Goal: Task Accomplishment & Management: Manage account settings

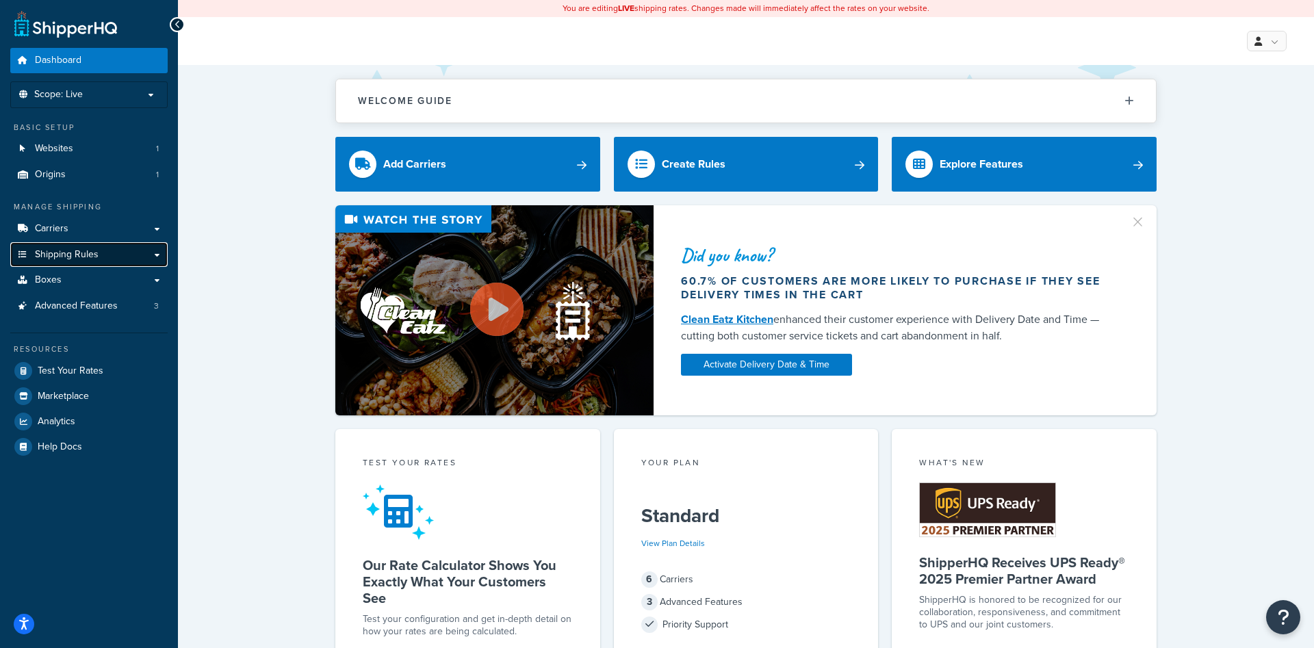
click at [93, 262] on link "Shipping Rules" at bounding box center [88, 254] width 157 height 25
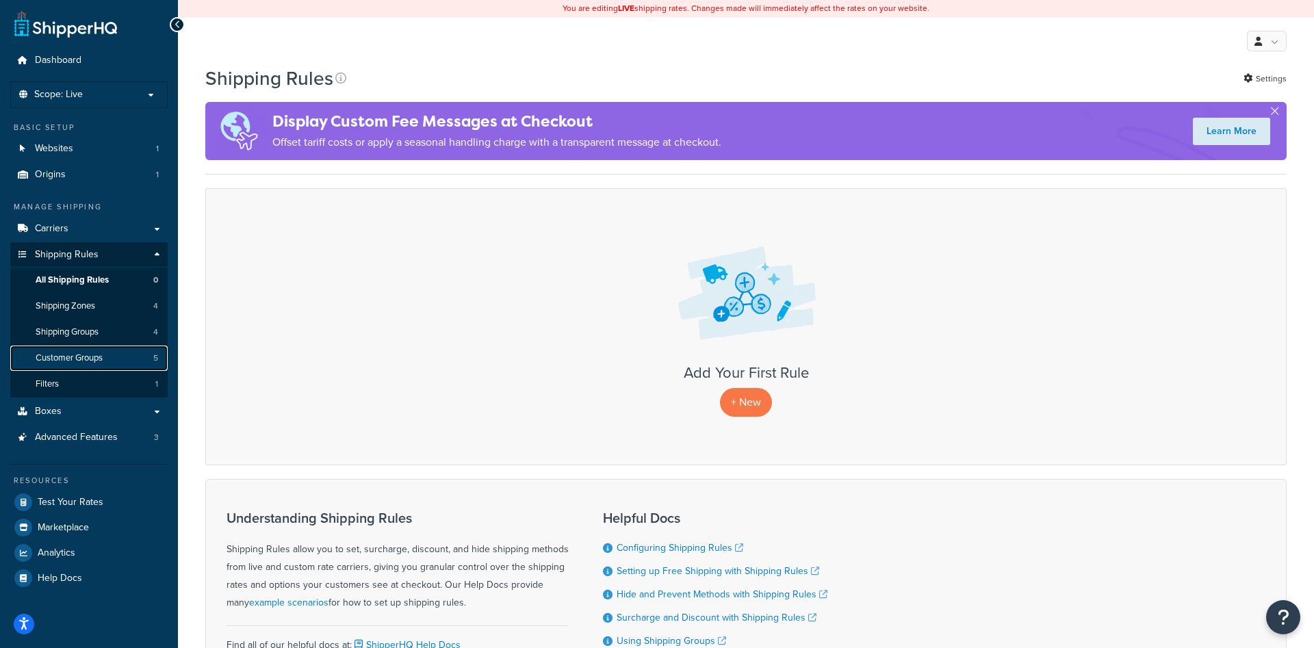
click at [110, 361] on link "Customer Groups 5" at bounding box center [88, 358] width 157 height 25
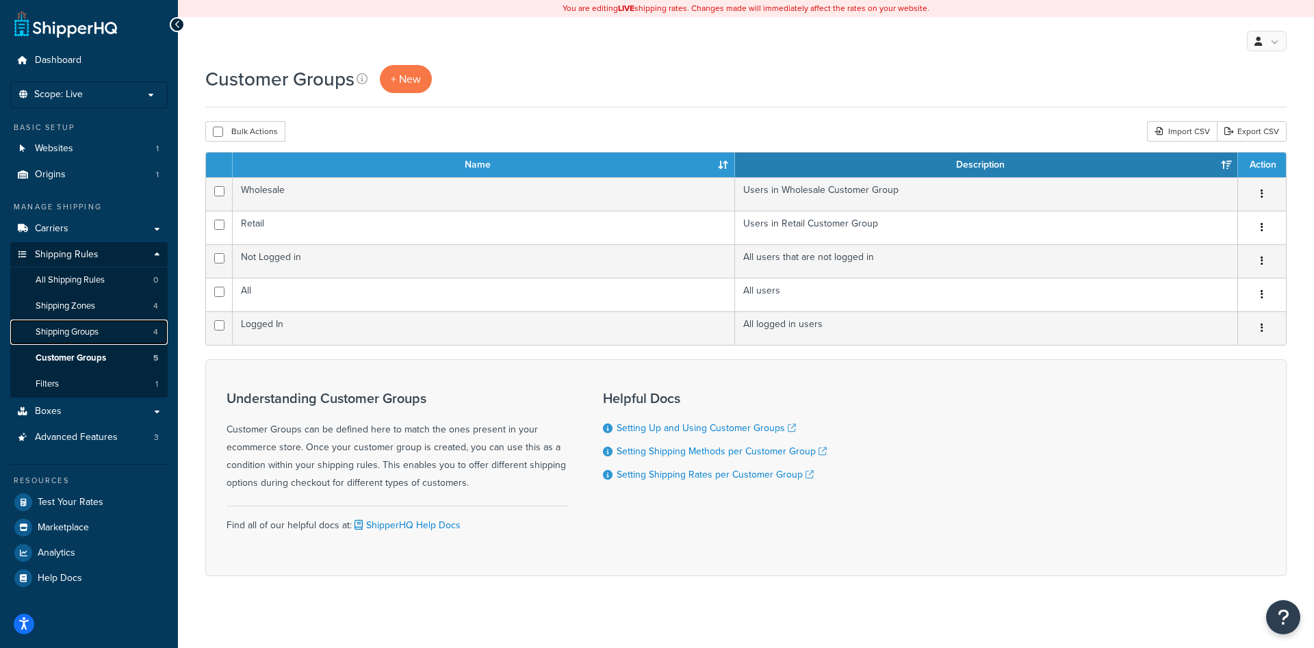
click at [103, 334] on link "Shipping Groups 4" at bounding box center [88, 332] width 157 height 25
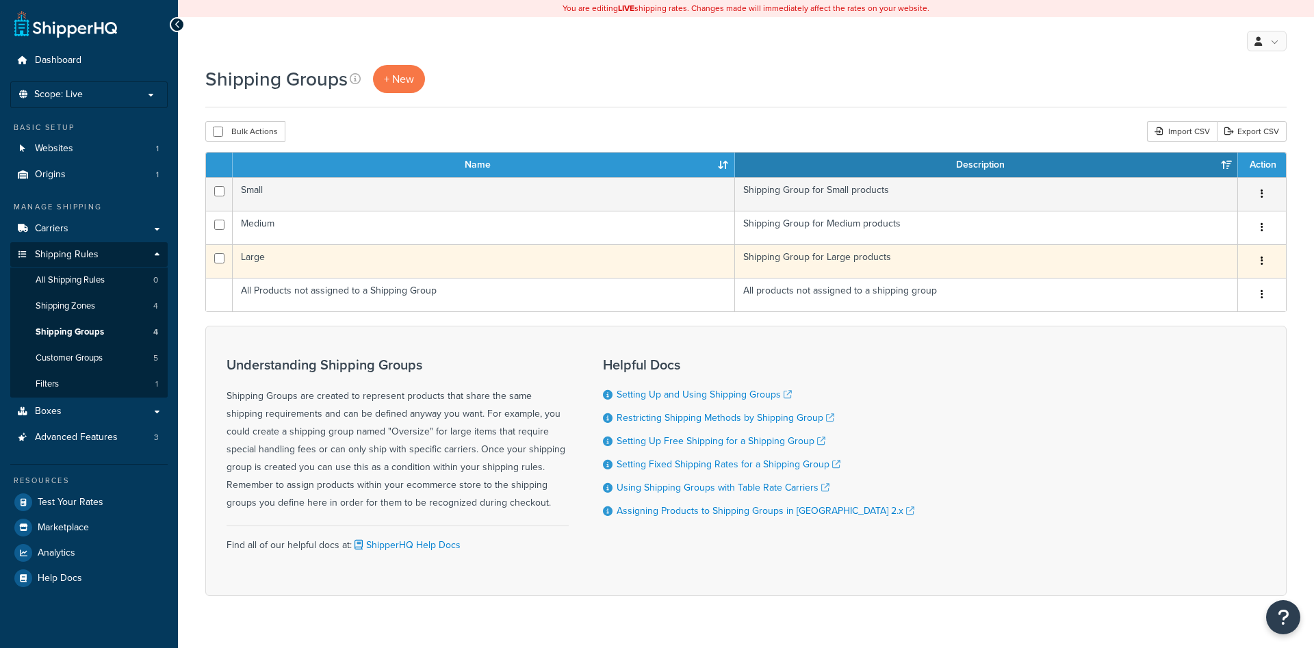
click at [402, 259] on td "Large" at bounding box center [484, 261] width 502 height 34
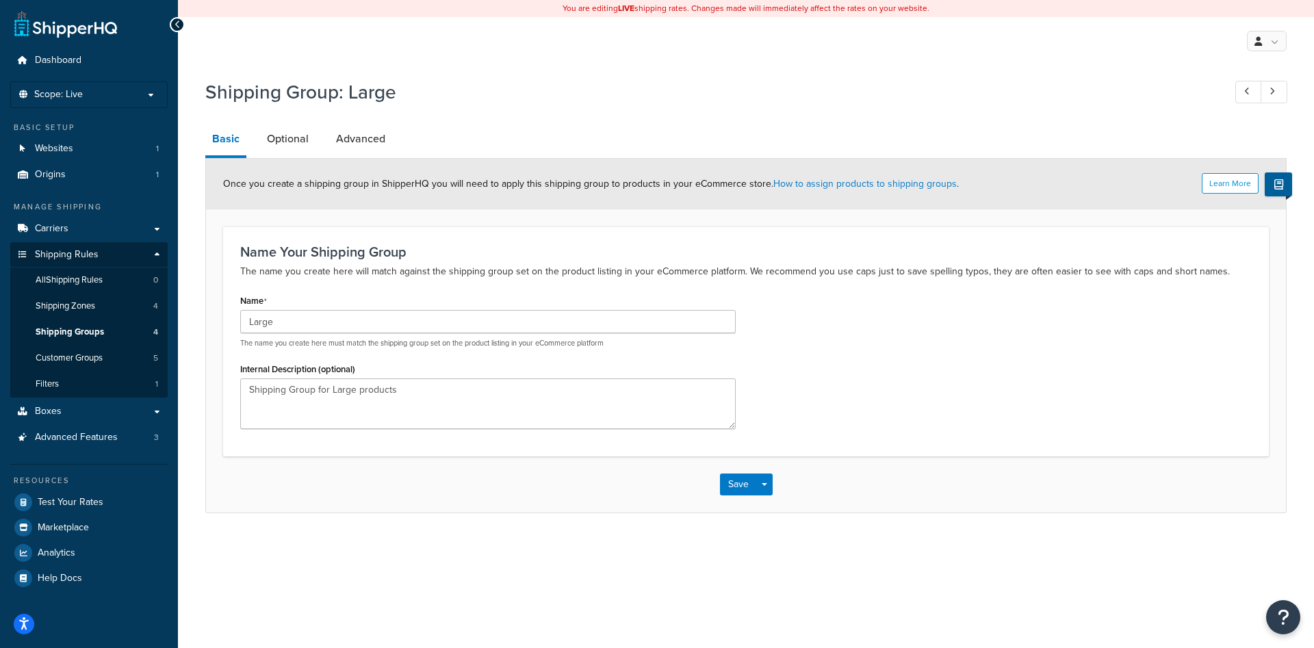
click at [287, 162] on div "Learn More Once you create a shipping group in ShipperHQ you will need to apply…" at bounding box center [746, 184] width 1080 height 51
click at [290, 141] on link "Optional" at bounding box center [287, 139] width 55 height 33
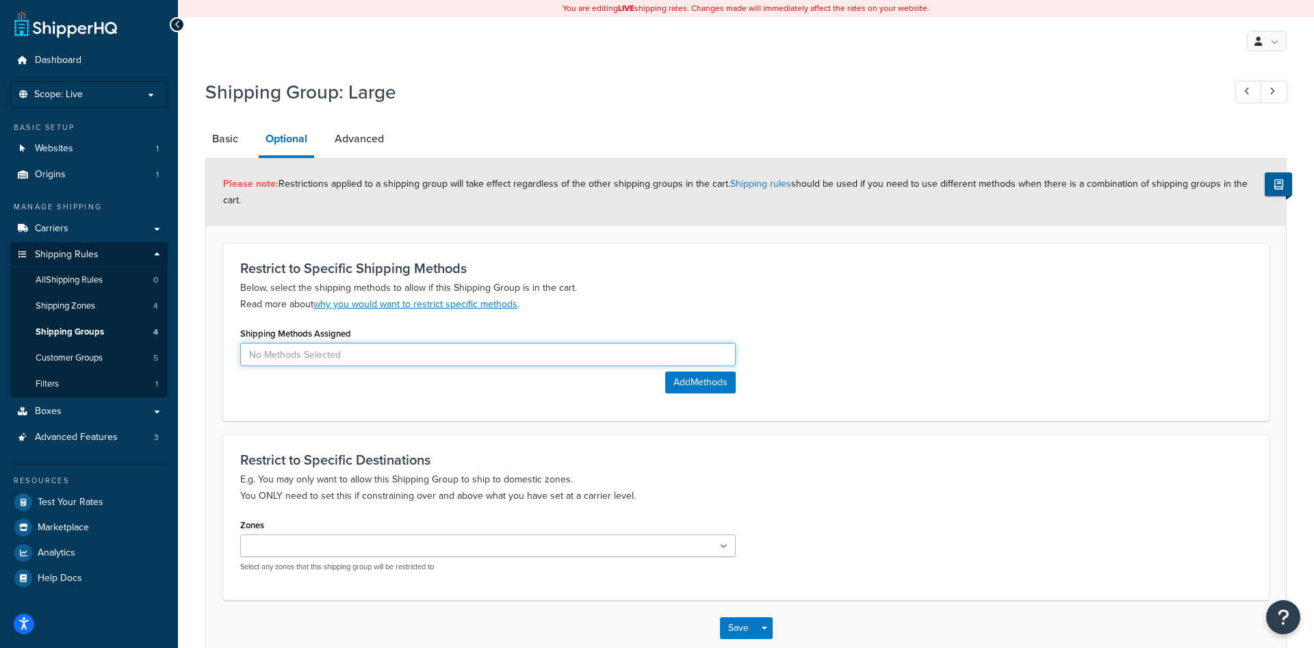
click at [550, 343] on input at bounding box center [488, 354] width 496 height 23
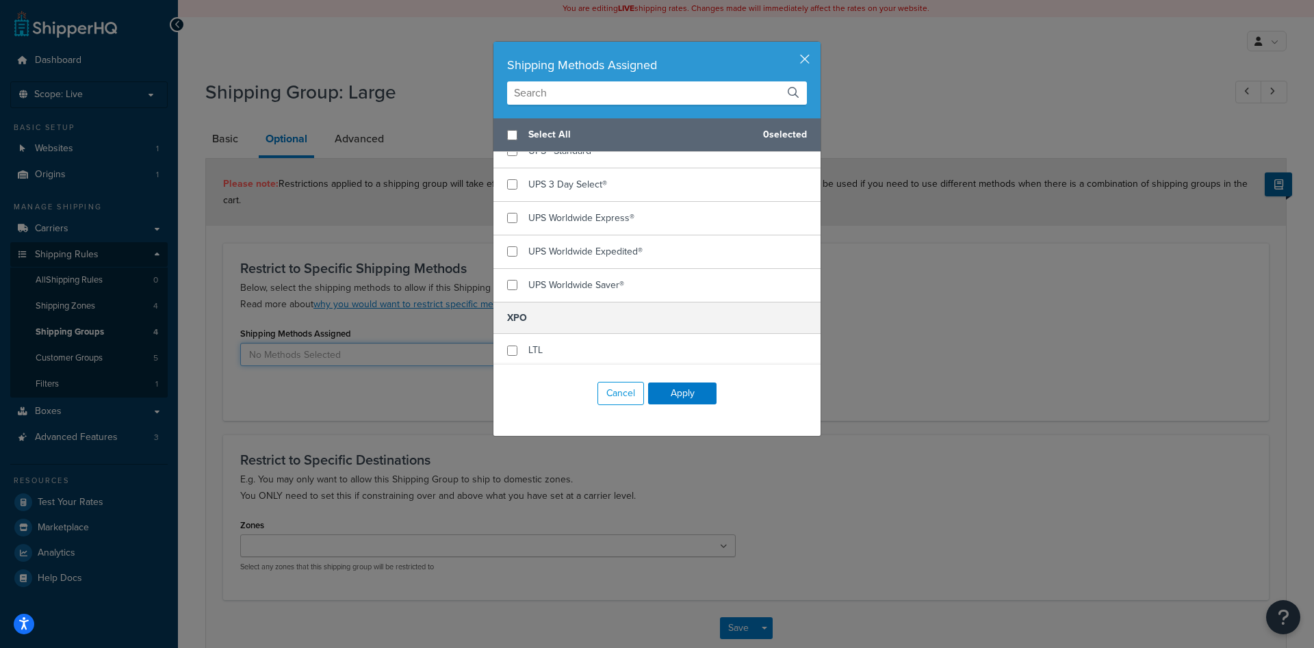
scroll to position [619, 0]
click at [511, 347] on input "checkbox" at bounding box center [512, 349] width 10 height 10
checkbox input "true"
click at [691, 391] on button "Apply" at bounding box center [682, 394] width 68 height 22
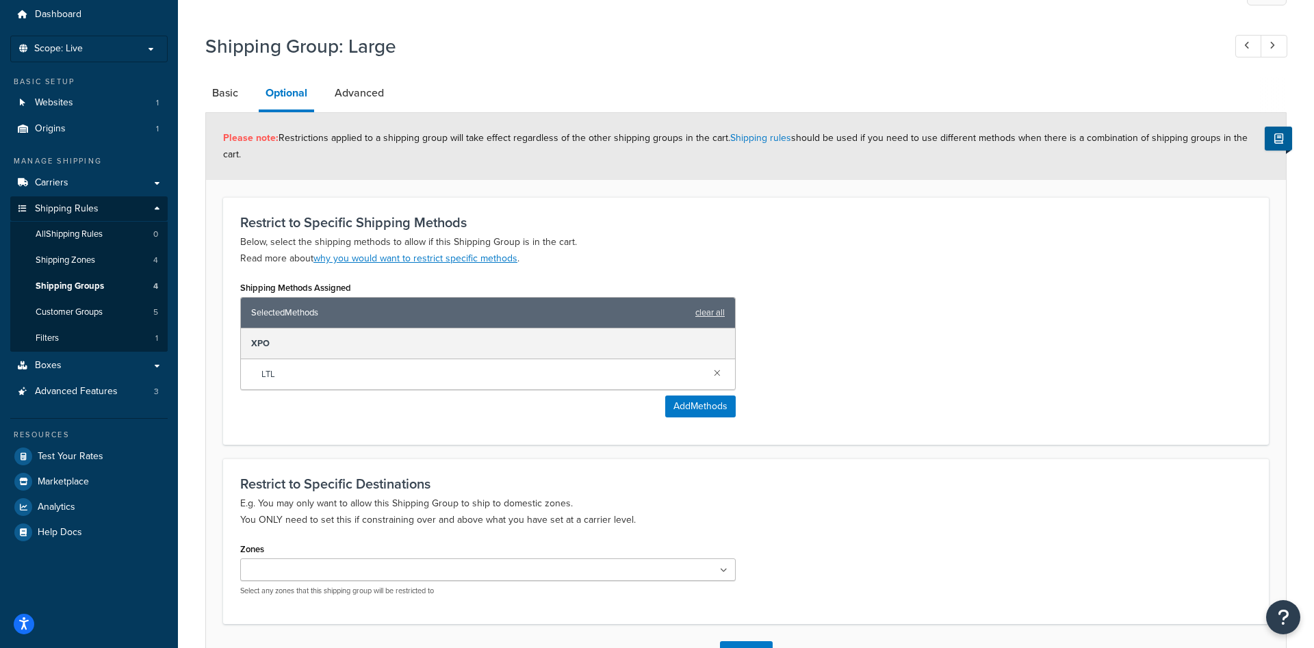
scroll to position [70, 0]
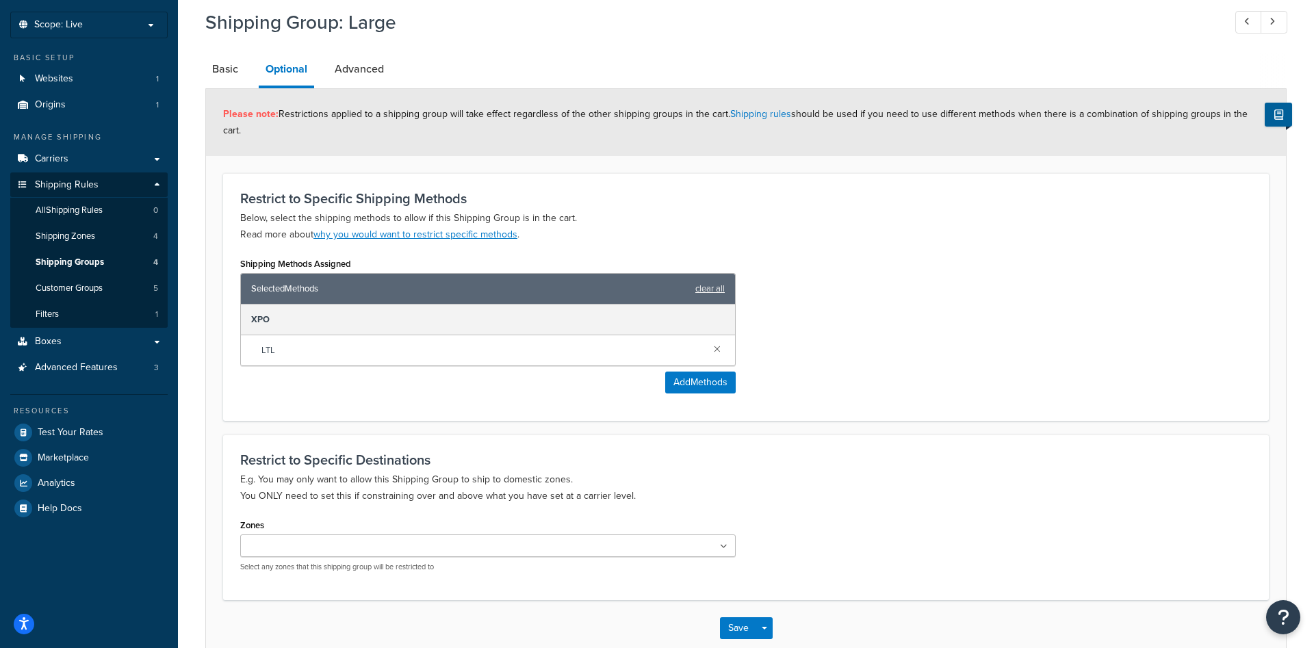
click at [706, 535] on ul at bounding box center [488, 546] width 496 height 23
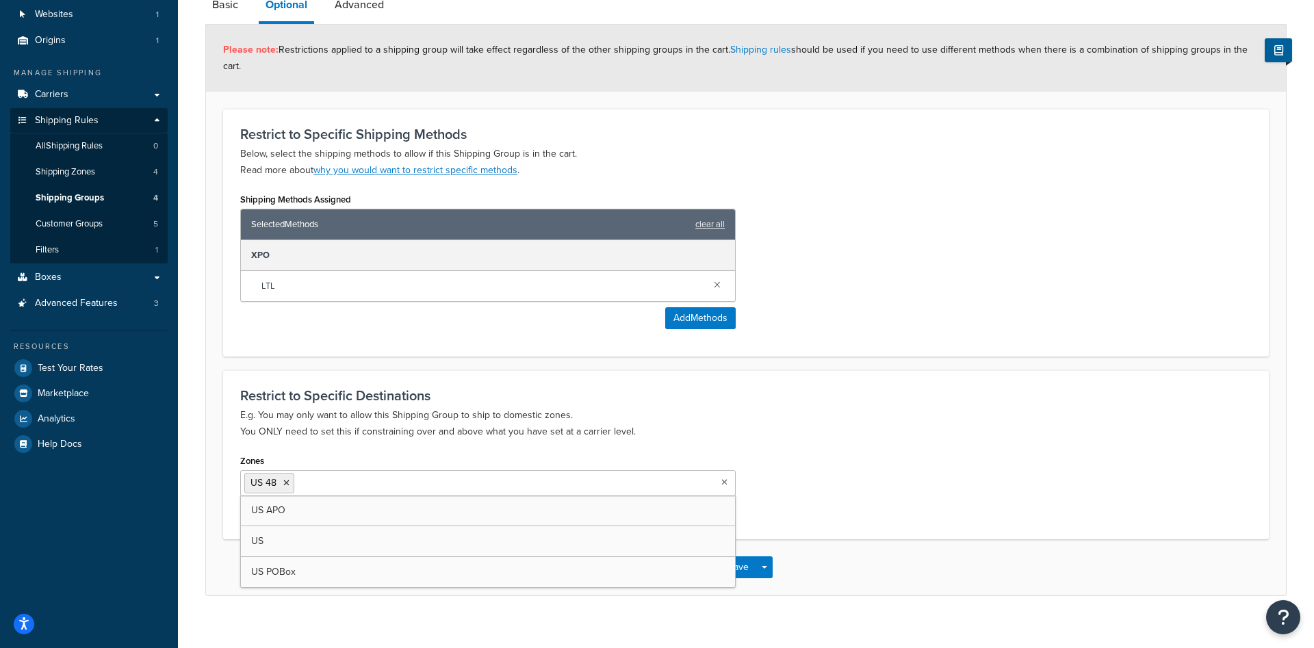
click at [880, 548] on div "Save Save Dropdown Save and Edit Save and Duplicate Save and Create New" at bounding box center [746, 567] width 1080 height 56
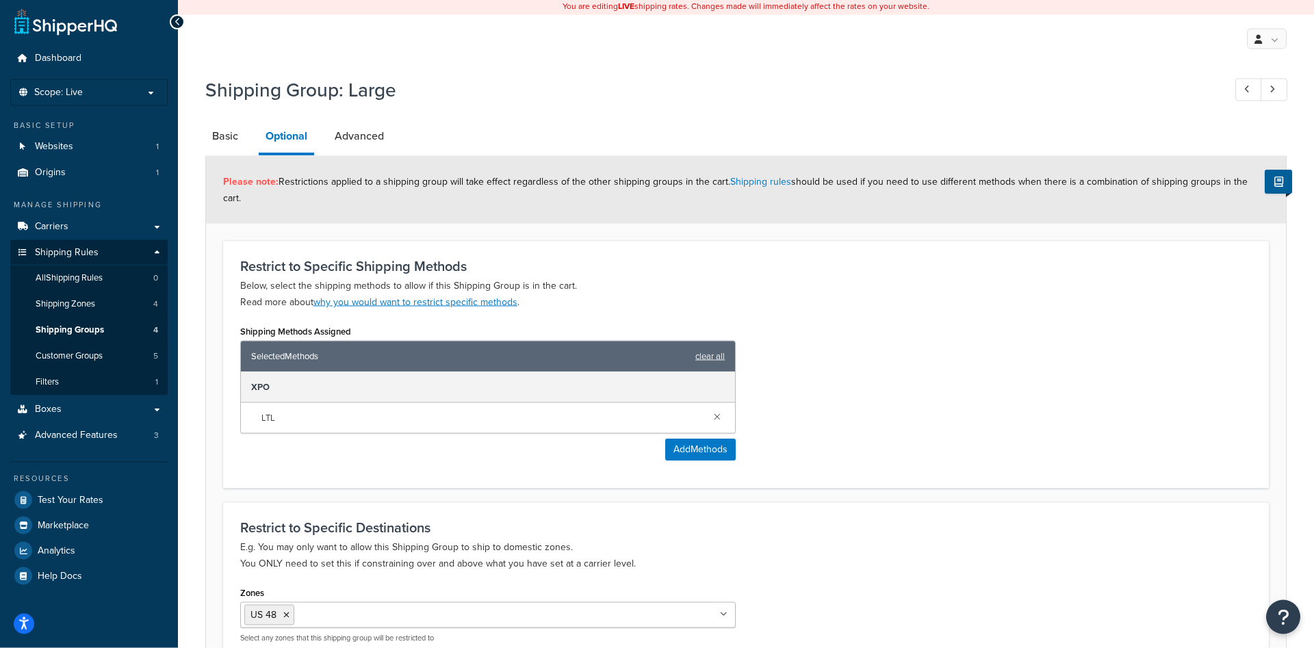
scroll to position [0, 0]
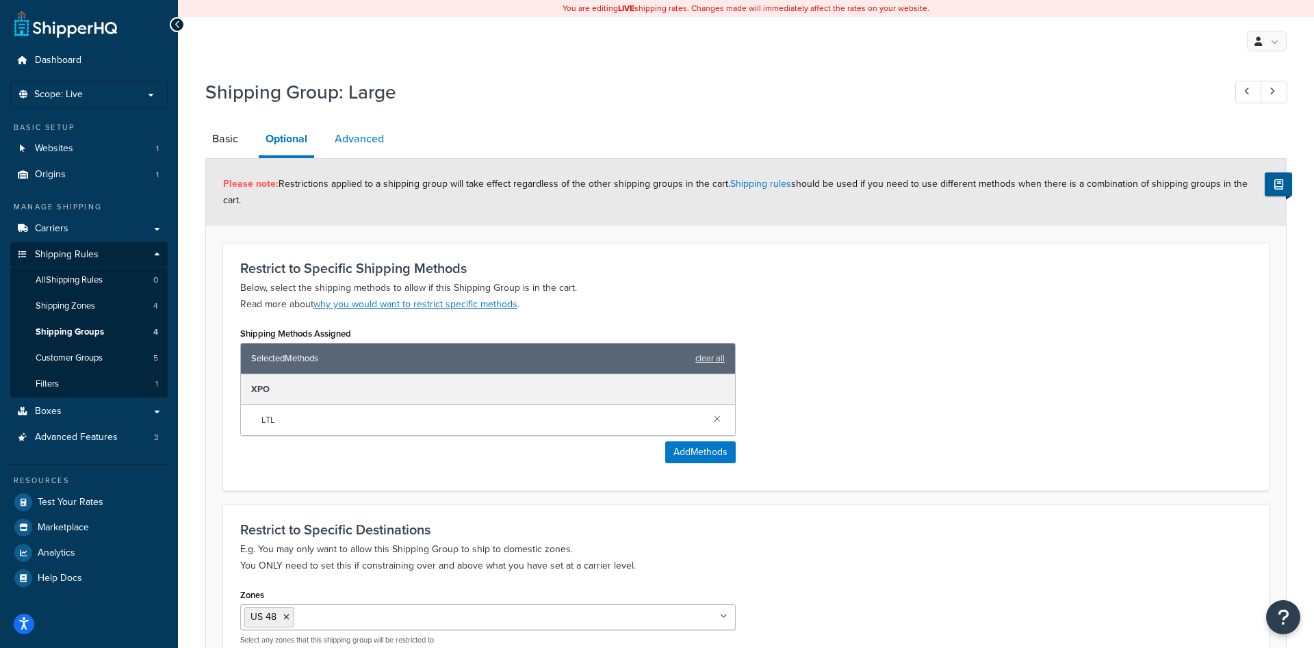
click at [363, 141] on link "Advanced" at bounding box center [359, 139] width 63 height 33
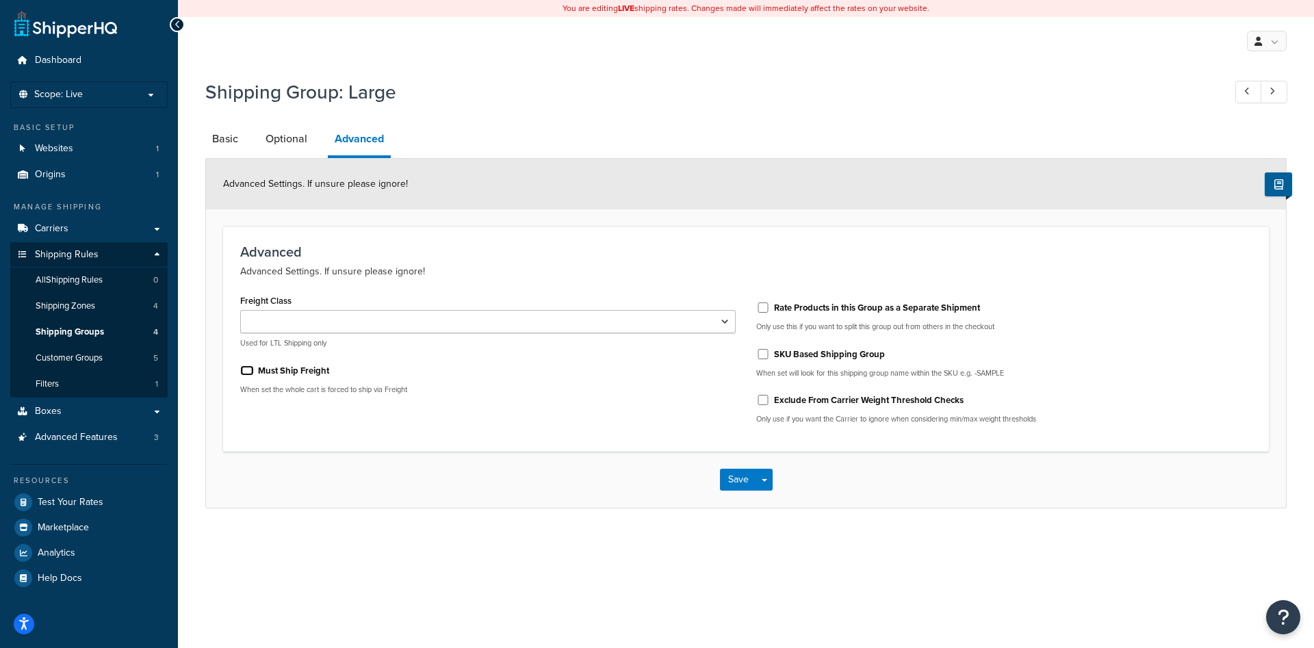
click at [246, 374] on input "Must Ship Freight" at bounding box center [247, 371] width 14 height 10
click at [247, 370] on input "Must Ship Freight" at bounding box center [247, 371] width 14 height 10
checkbox input "false"
click at [724, 481] on button "Save" at bounding box center [738, 480] width 37 height 22
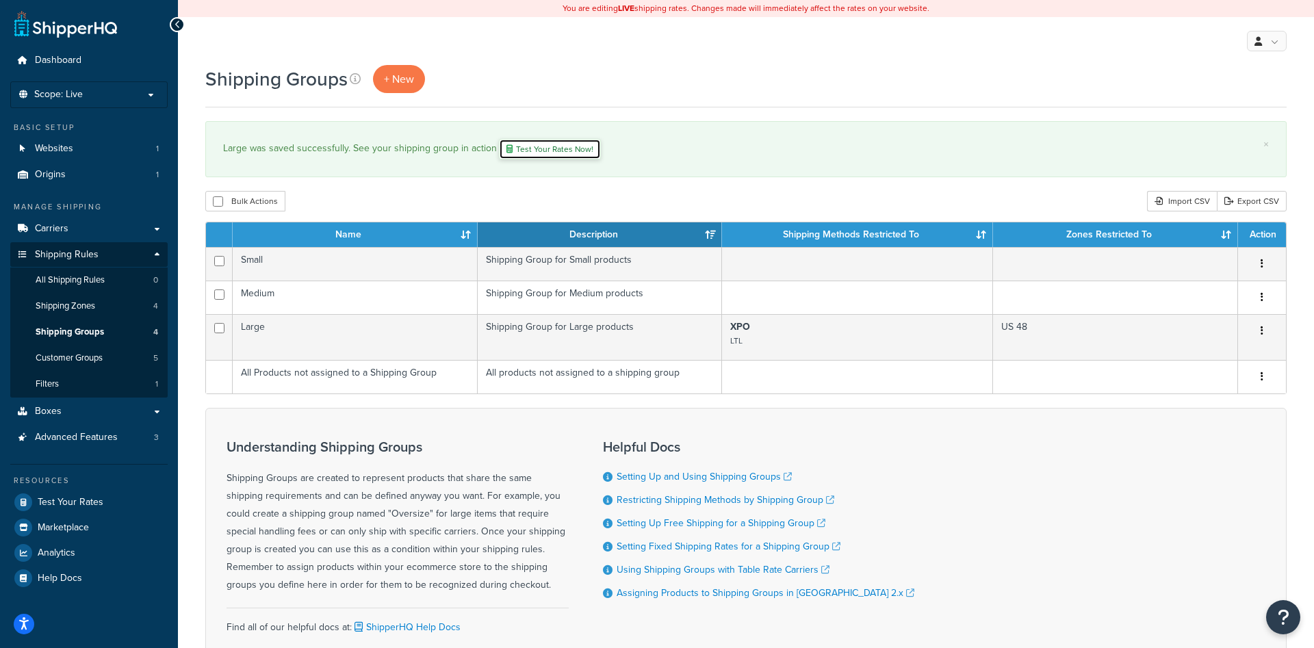
click at [543, 147] on link "Test Your Rates Now!" at bounding box center [550, 149] width 102 height 21
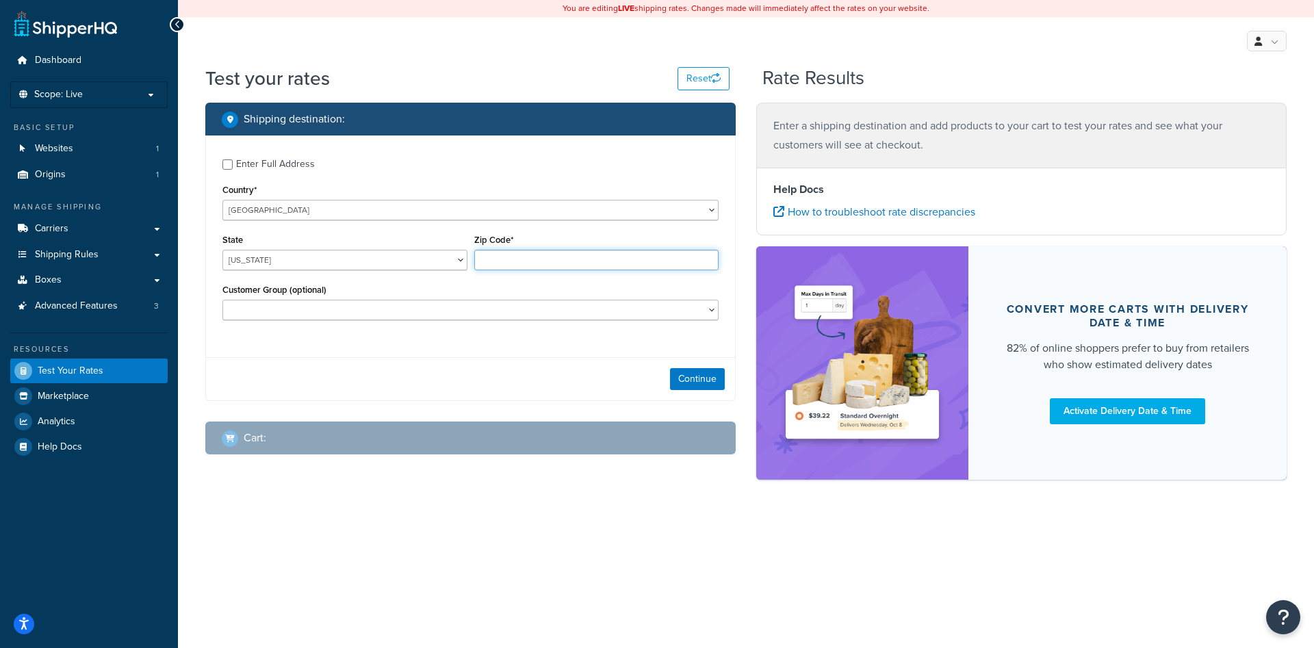
click at [525, 254] on input "Zip Code*" at bounding box center [596, 260] width 245 height 21
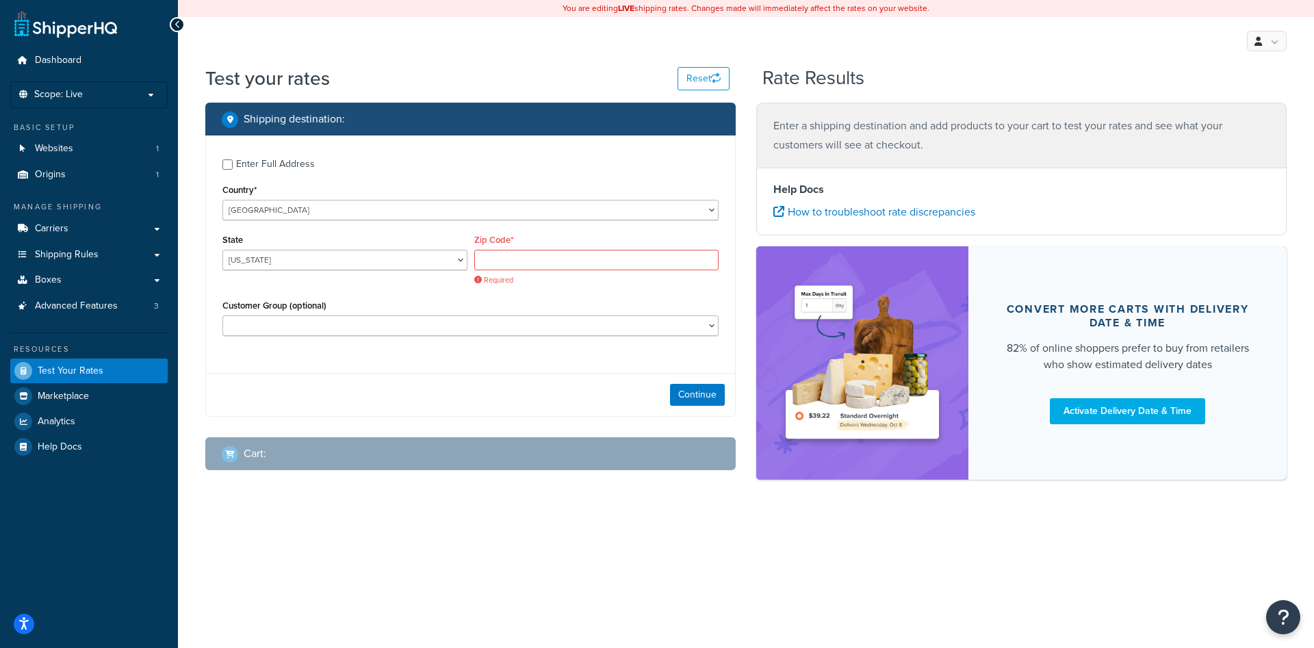
click at [429, 271] on div "State Alabama Alaska American Samoa Arizona Arkansas Armed Forces Americas Arme…" at bounding box center [345, 256] width 252 height 50
click at [222, 250] on select "Alabama Alaska American Samoa Arizona Arkansas Armed Forces Americas Armed Forc…" at bounding box center [344, 260] width 245 height 21
select select "TX"
click option "Texas" at bounding box center [0, 0] width 0 height 0
click at [518, 261] on input "Zip Code*" at bounding box center [596, 260] width 245 height 21
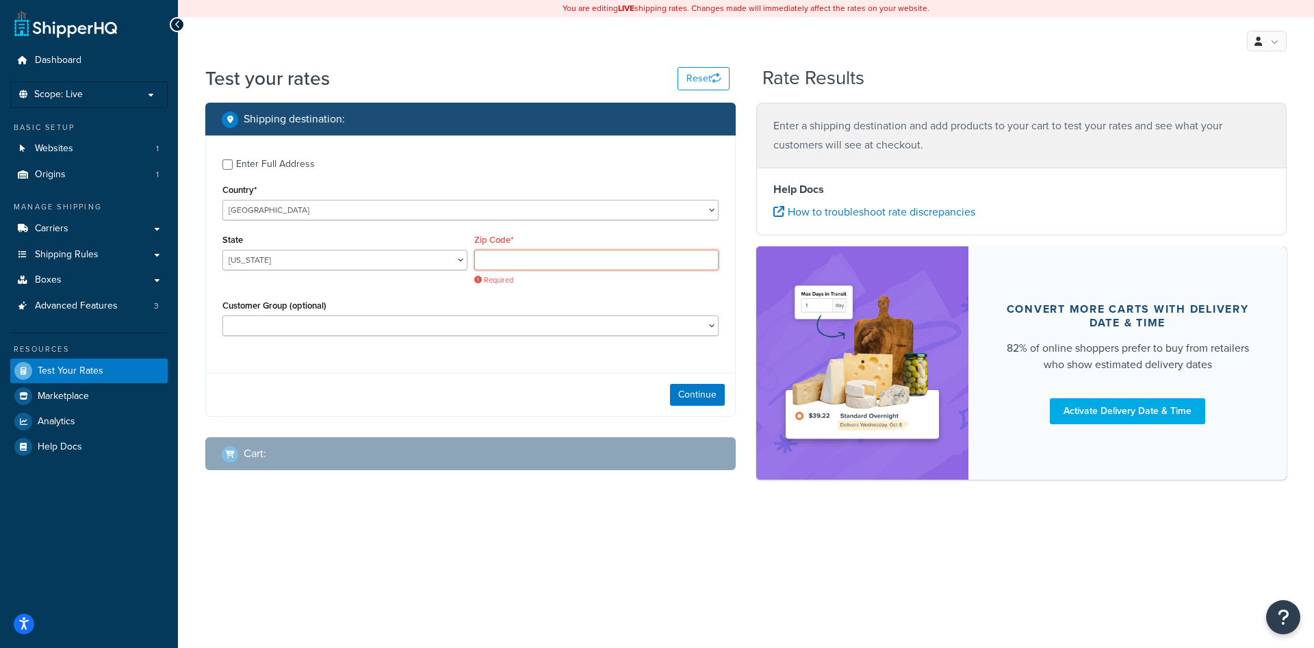
click at [503, 263] on input "Zip Code*" at bounding box center [596, 260] width 245 height 21
paste input "78124"
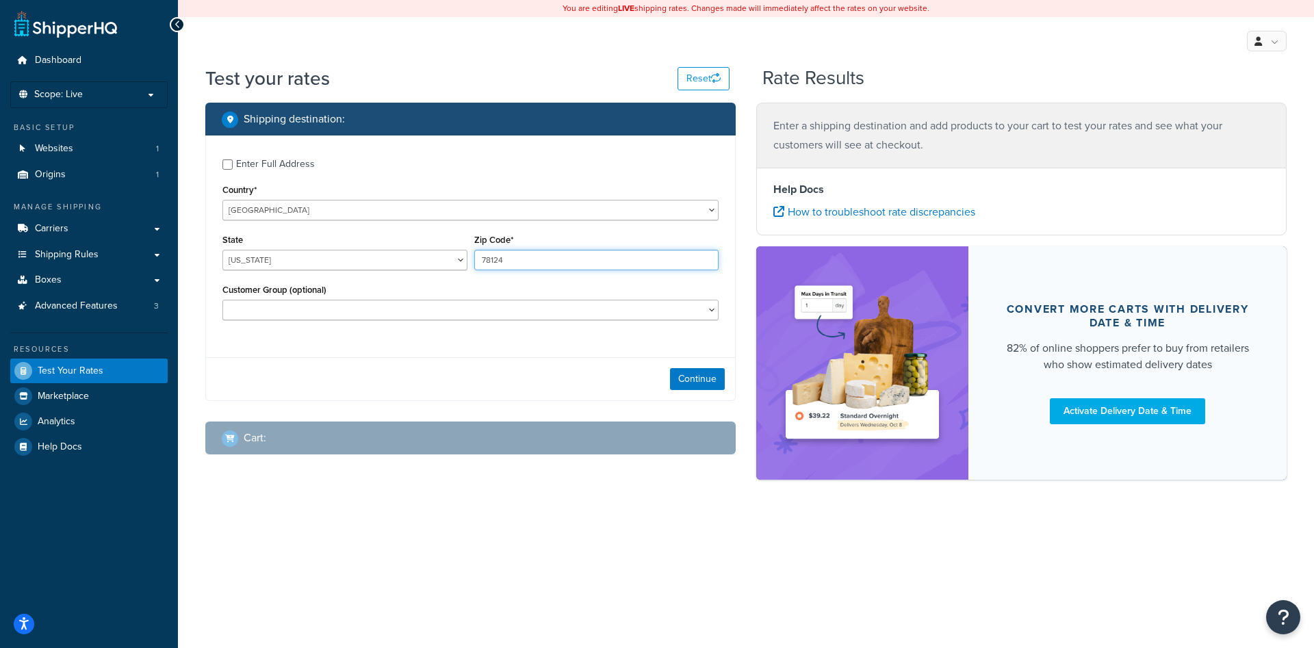
type input "78124"
click at [222, 300] on select "Logged In Not Logged in Retail Wholesale" at bounding box center [470, 310] width 496 height 21
select select "Logged In"
click option "Logged In" at bounding box center [0, 0] width 0 height 0
click at [403, 359] on div "Continue" at bounding box center [470, 378] width 529 height 43
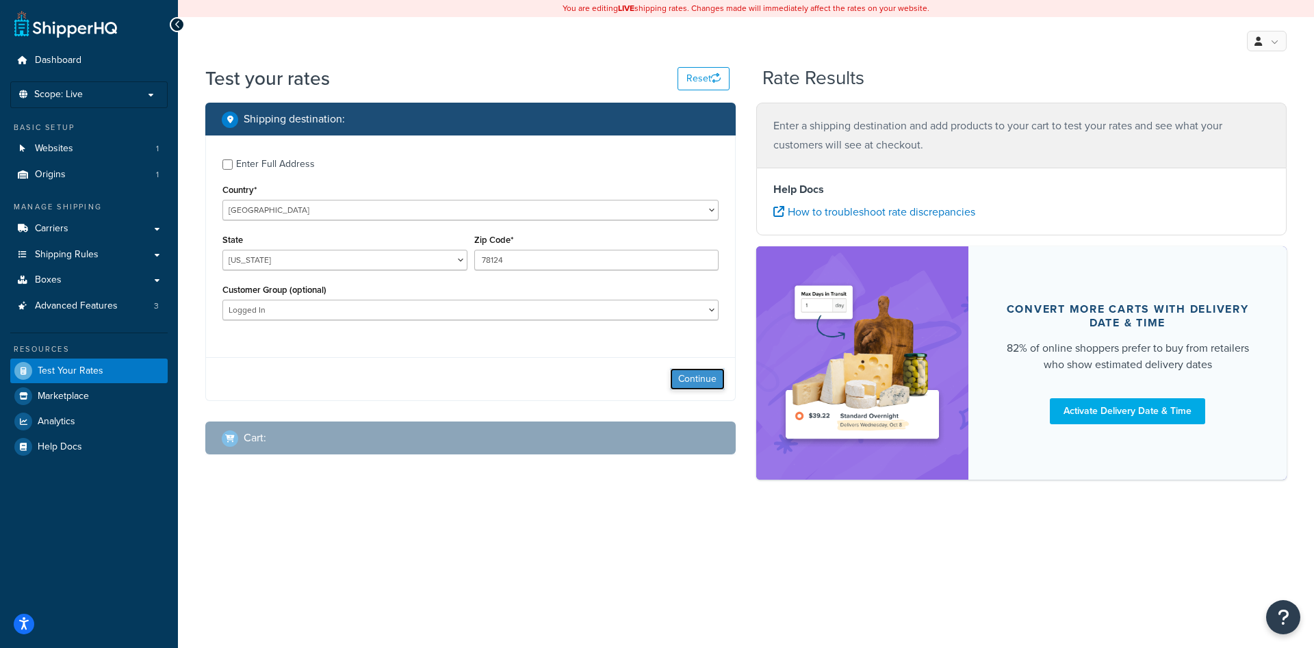
click at [684, 374] on button "Continue" at bounding box center [697, 379] width 55 height 22
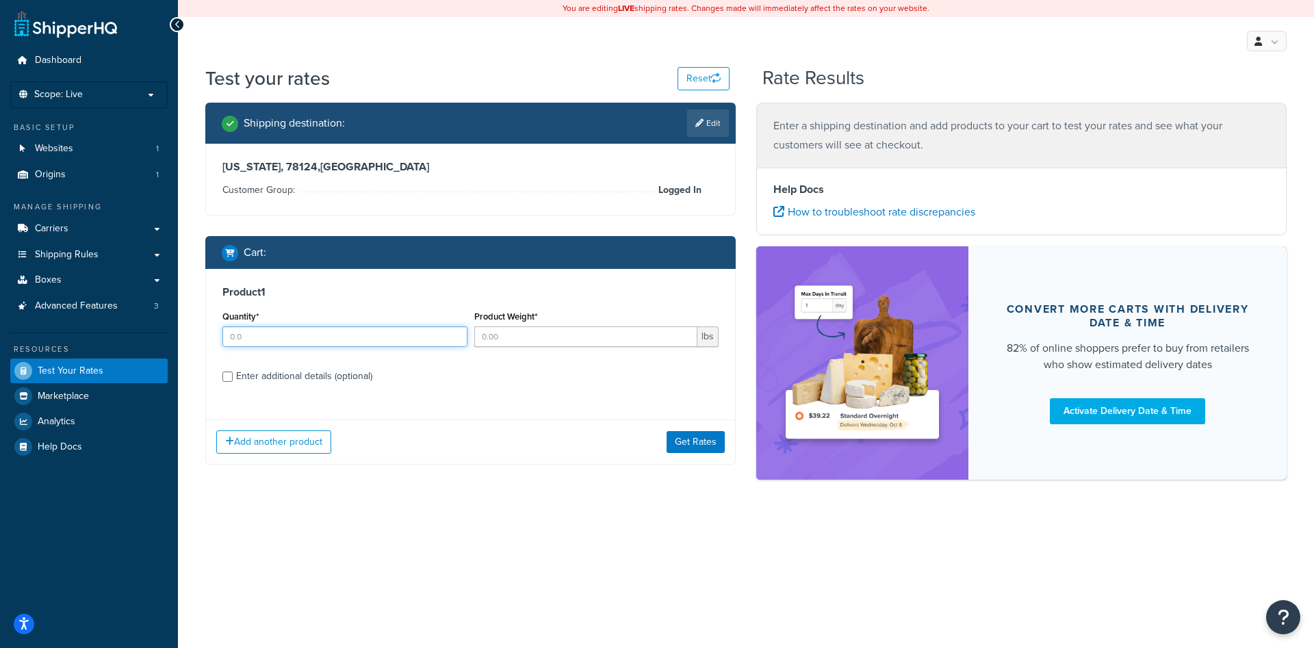
click at [355, 341] on input "Quantity*" at bounding box center [344, 337] width 245 height 21
click at [254, 289] on h3 "Product 1" at bounding box center [470, 292] width 496 height 14
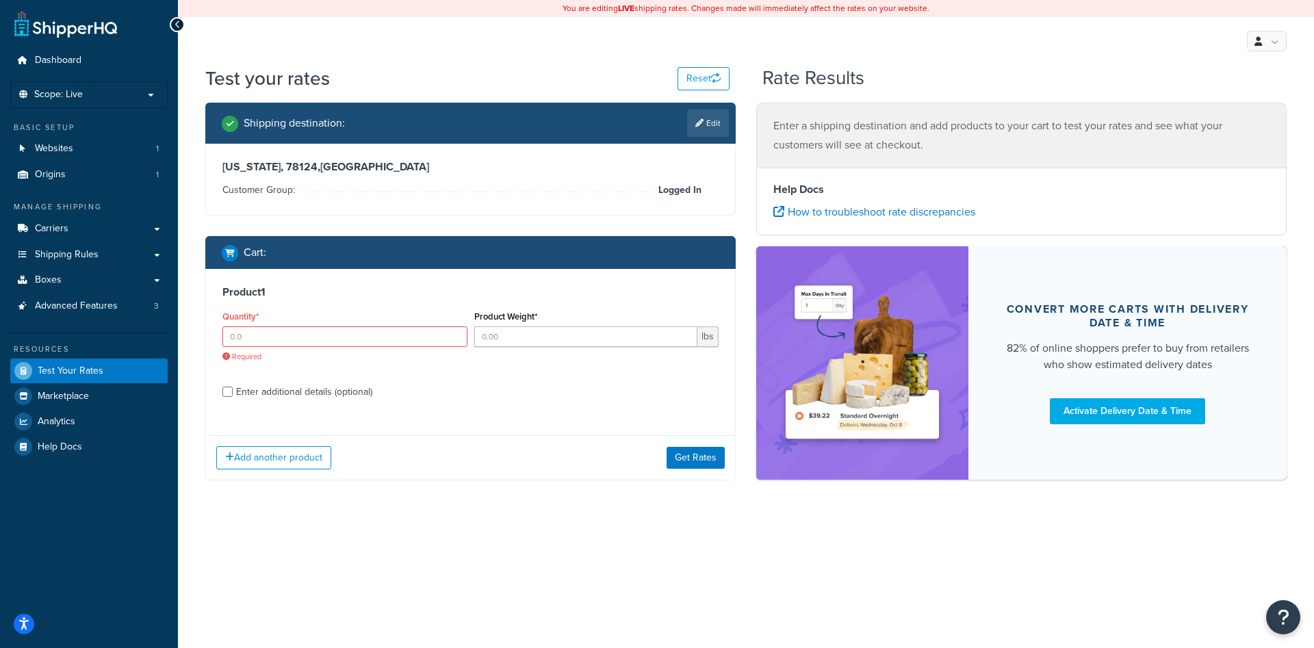
click at [258, 297] on h3 "Product 1" at bounding box center [470, 292] width 496 height 14
click at [402, 347] on input "Quantity*" at bounding box center [344, 337] width 245 height 21
type input "1"
click at [456, 335] on input "1" at bounding box center [344, 337] width 245 height 21
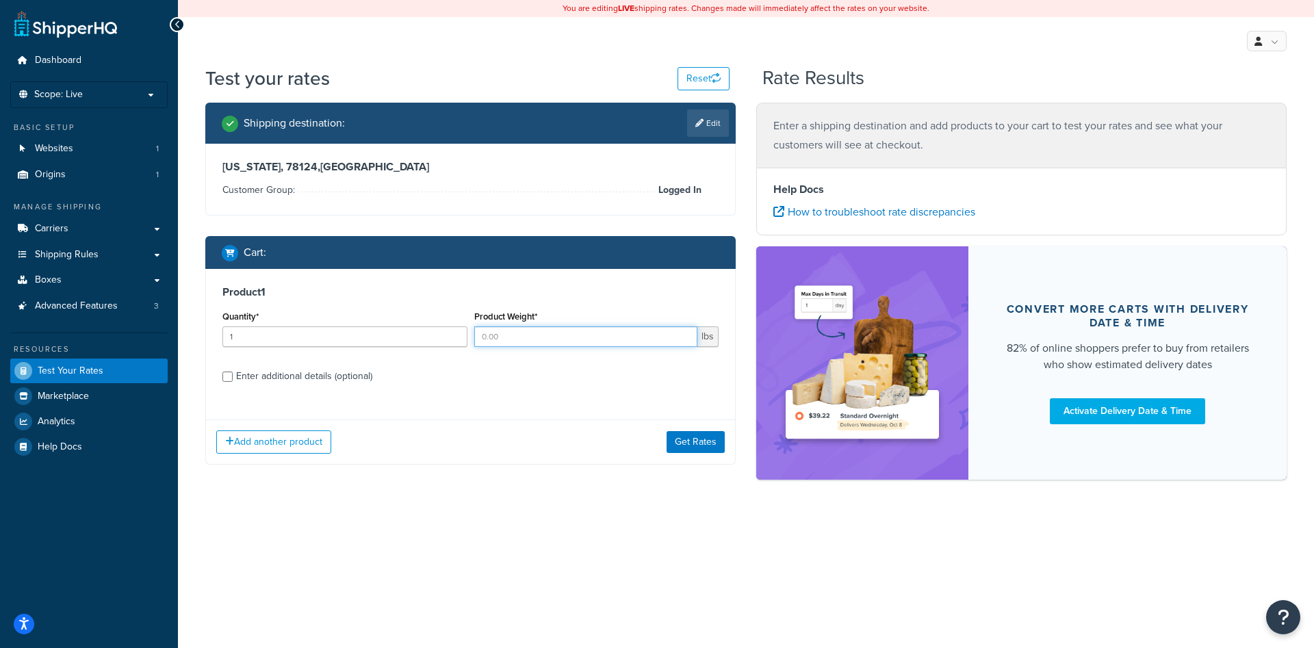
click at [568, 333] on input "Product Weight*" at bounding box center [586, 337] width 224 height 21
click at [259, 380] on div "Enter additional details (optional)" at bounding box center [304, 376] width 136 height 19
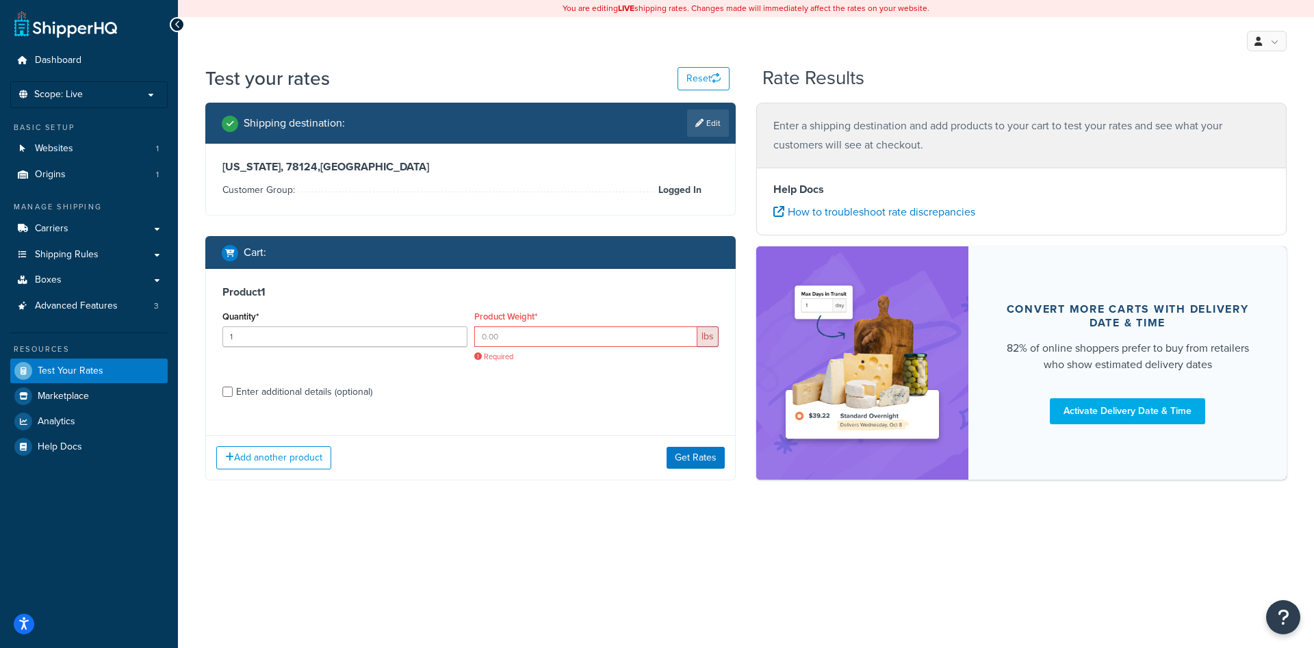
click at [282, 395] on div "Enter additional details (optional)" at bounding box center [304, 392] width 136 height 19
click at [233, 395] on input "Enter additional details (optional)" at bounding box center [227, 392] width 10 height 10
checkbox input "true"
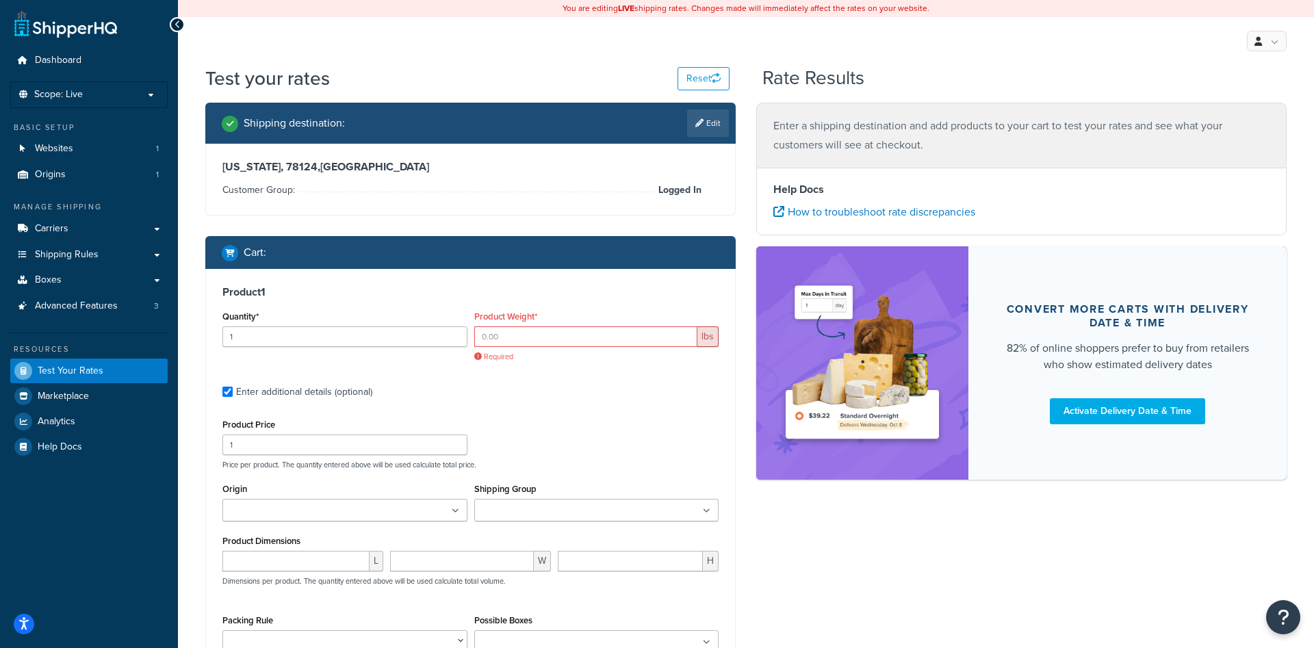
click at [609, 468] on p "Price per product. The quantity entered above will be used calculate total pric…" at bounding box center [470, 465] width 503 height 10
click at [79, 392] on span "Marketplace" at bounding box center [63, 397] width 51 height 12
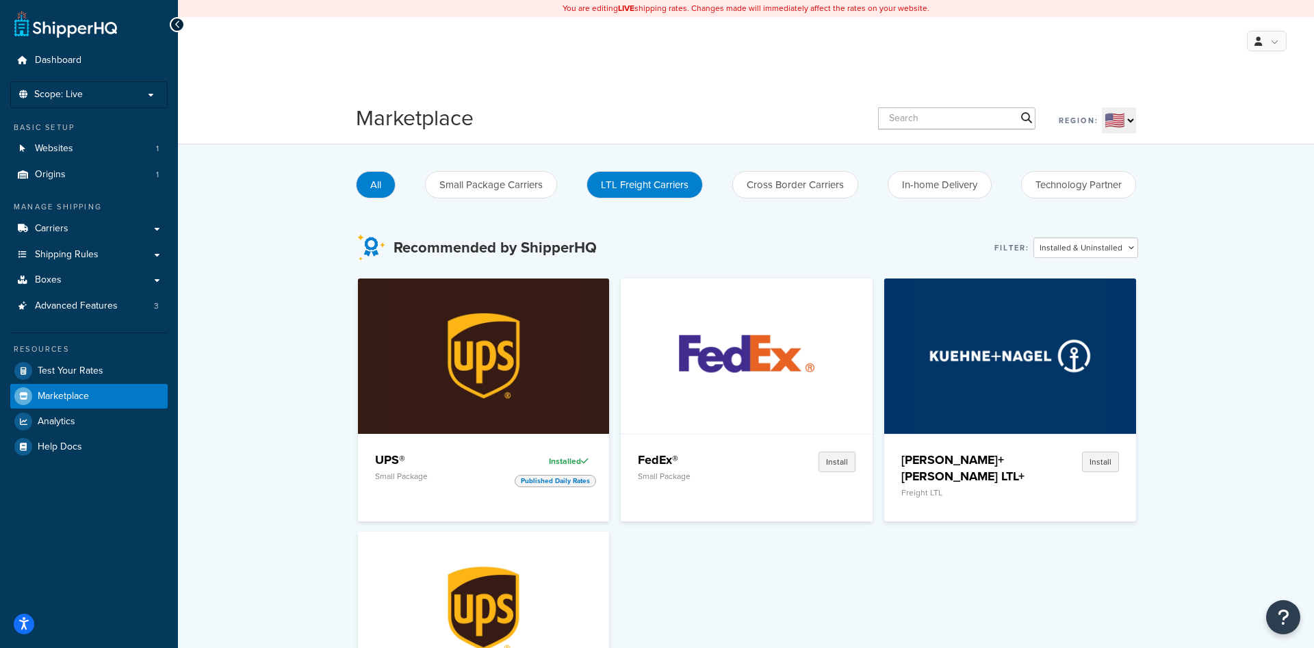
click at [639, 188] on button "LTL Freight Carriers" at bounding box center [645, 184] width 116 height 27
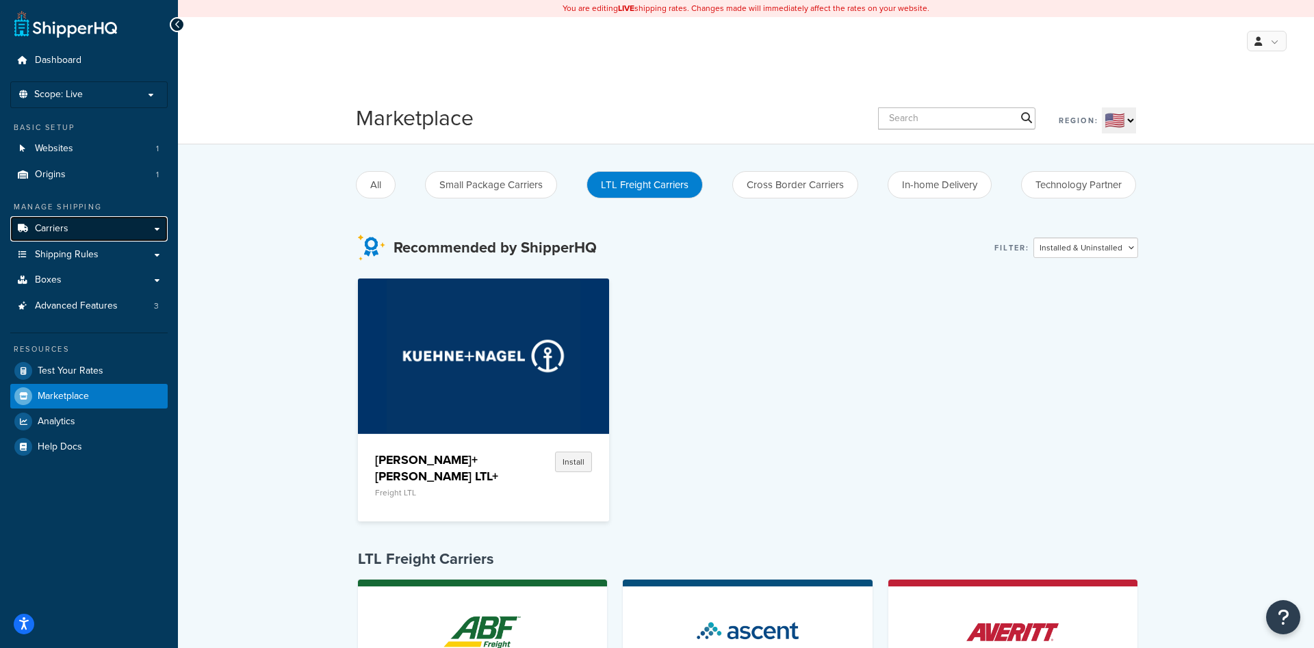
click at [73, 227] on link "Carriers" at bounding box center [88, 228] width 157 height 25
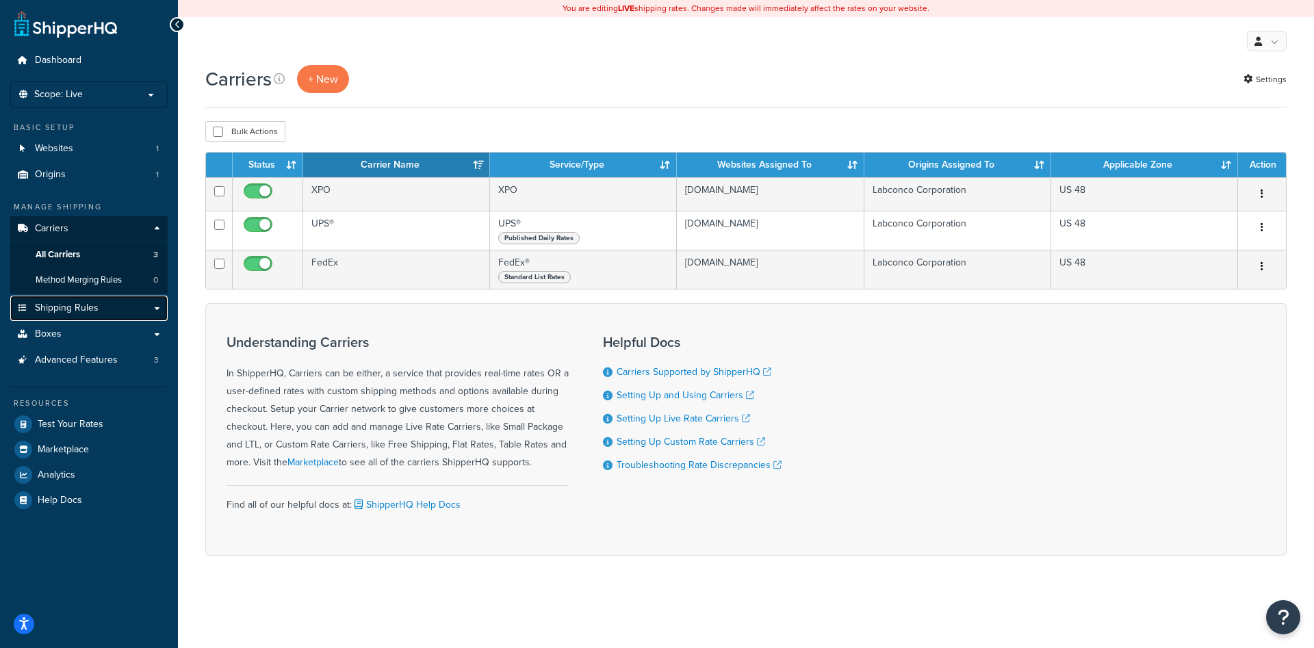
click at [91, 318] on link "Shipping Rules" at bounding box center [88, 308] width 157 height 25
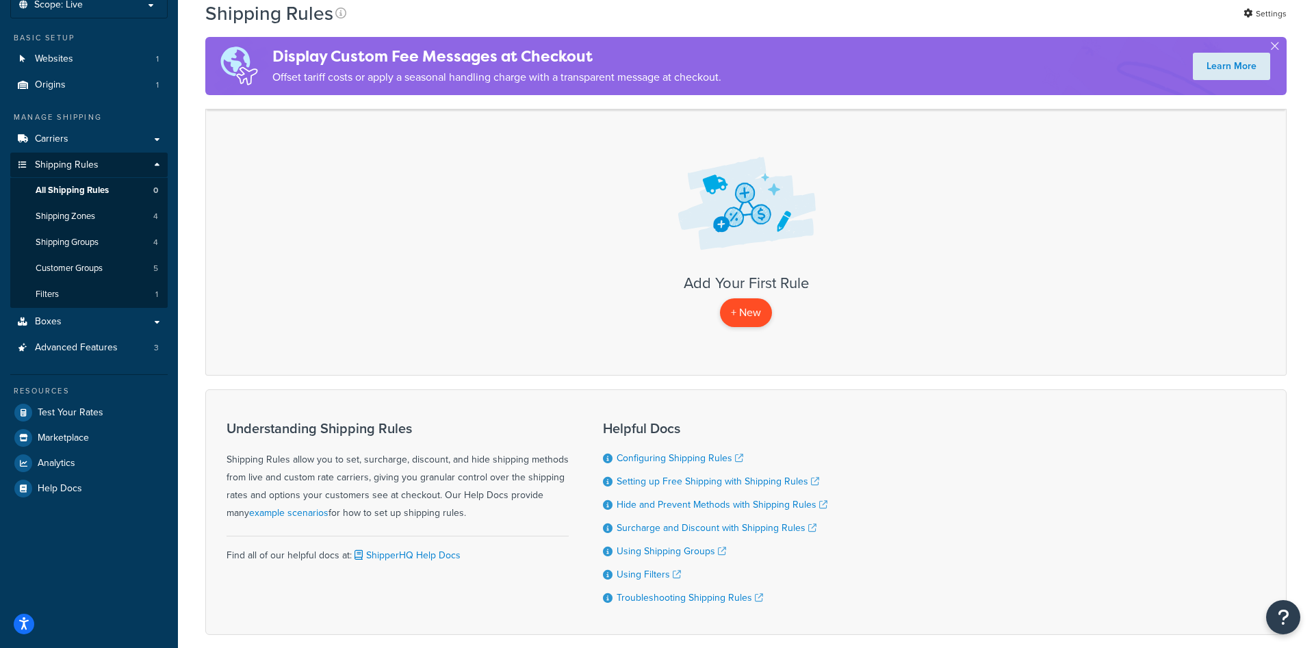
scroll to position [89, 0]
click at [745, 310] on p "+ New" at bounding box center [746, 313] width 52 height 28
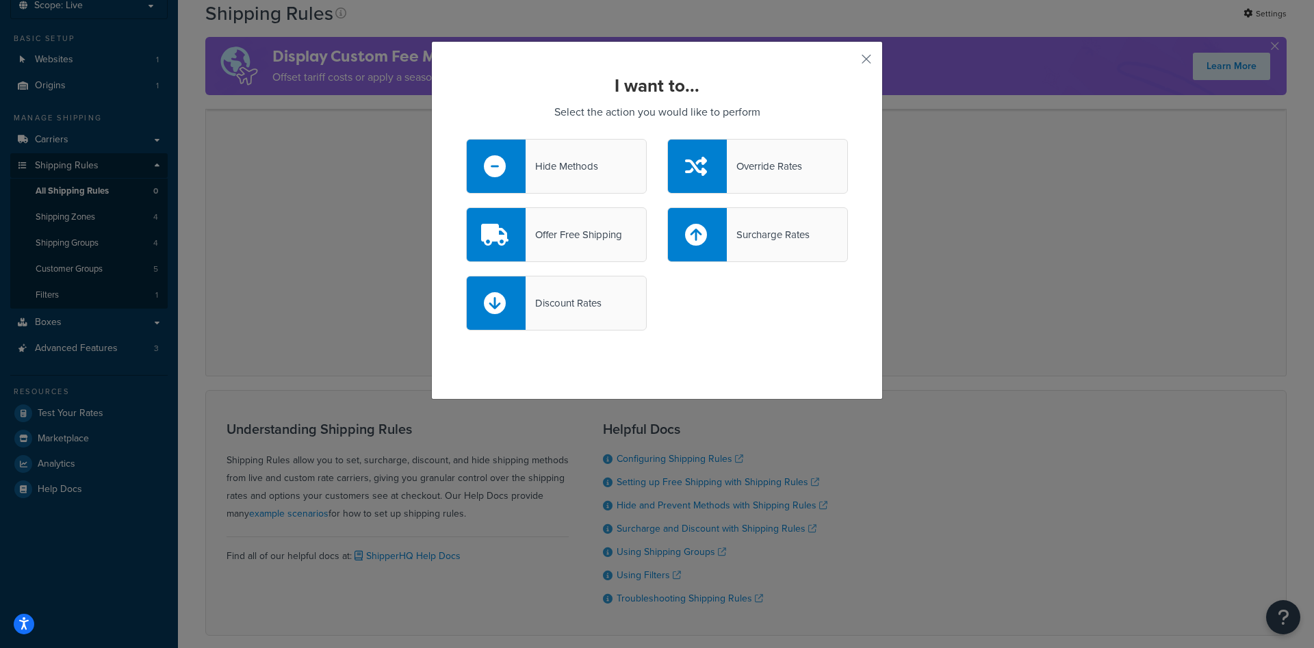
click at [694, 165] on icon at bounding box center [696, 166] width 22 height 22
click at [0, 0] on input "Override Rates" at bounding box center [0, 0] width 0 height 0
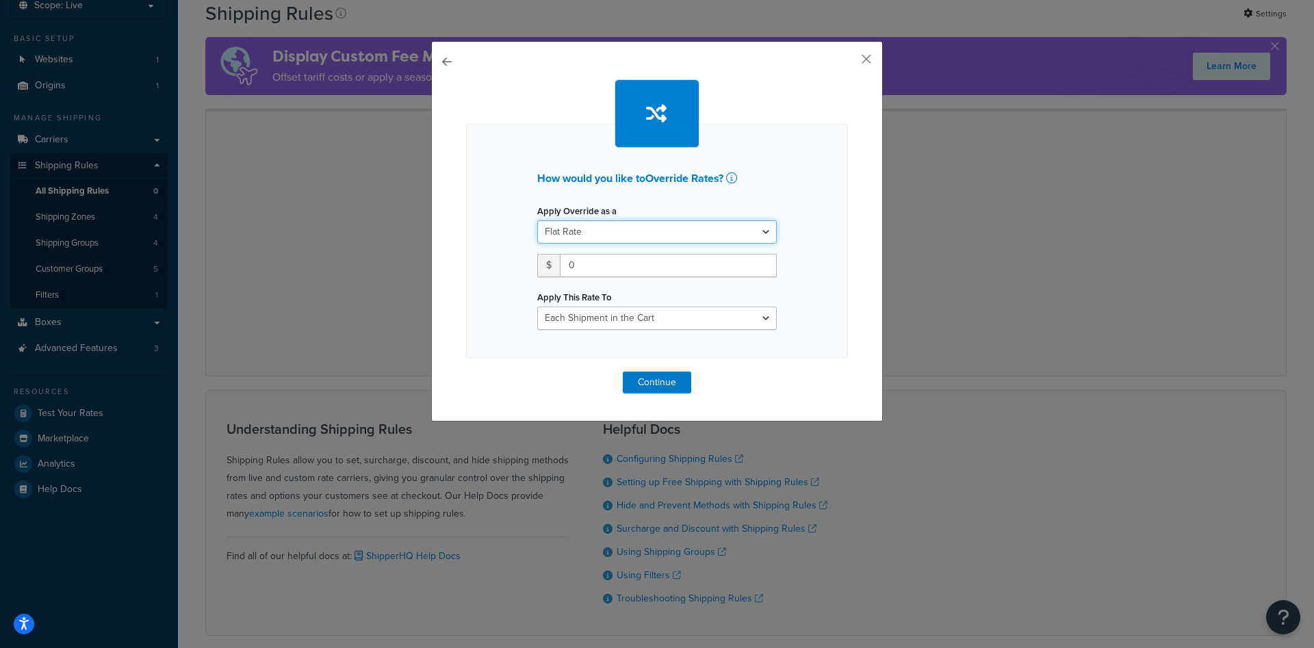
click at [537, 220] on select "Flat Rate Percentage Flat Rate & Percentage" at bounding box center [657, 231] width 240 height 23
click at [652, 235] on select "Flat Rate Percentage Flat Rate & Percentage" at bounding box center [657, 231] width 240 height 23
click at [848, 62] on button "button" at bounding box center [846, 63] width 3 height 3
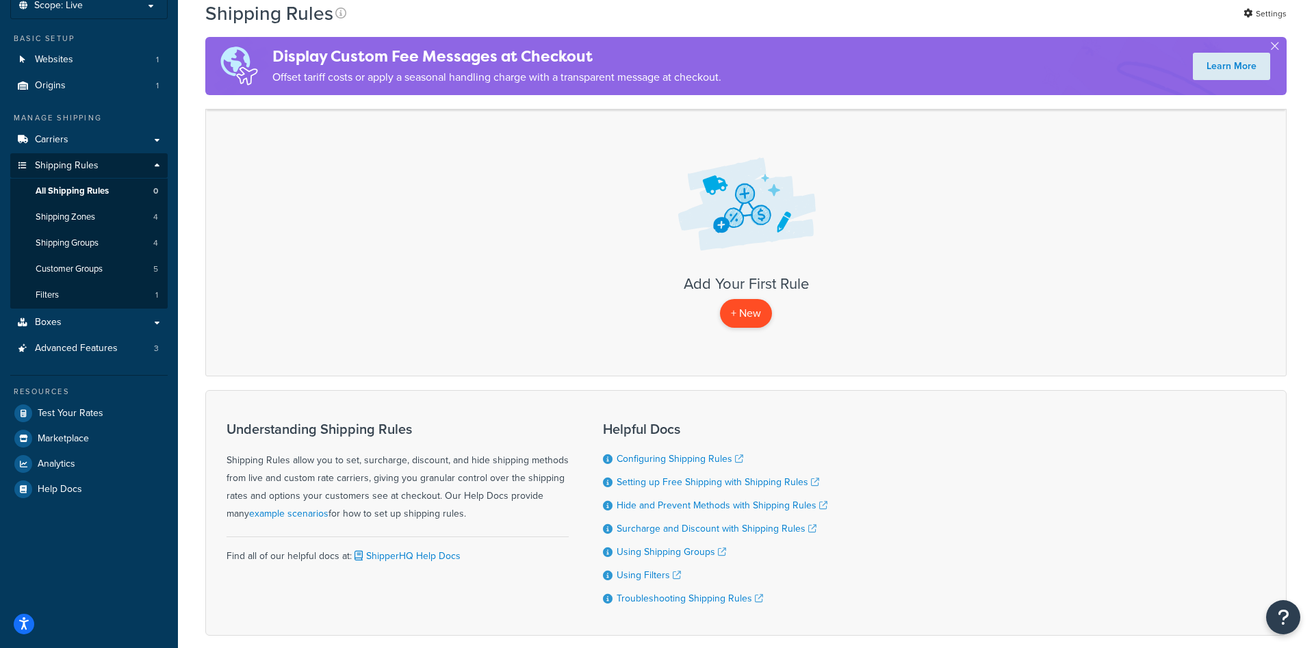
click at [734, 317] on p "+ New" at bounding box center [746, 313] width 52 height 28
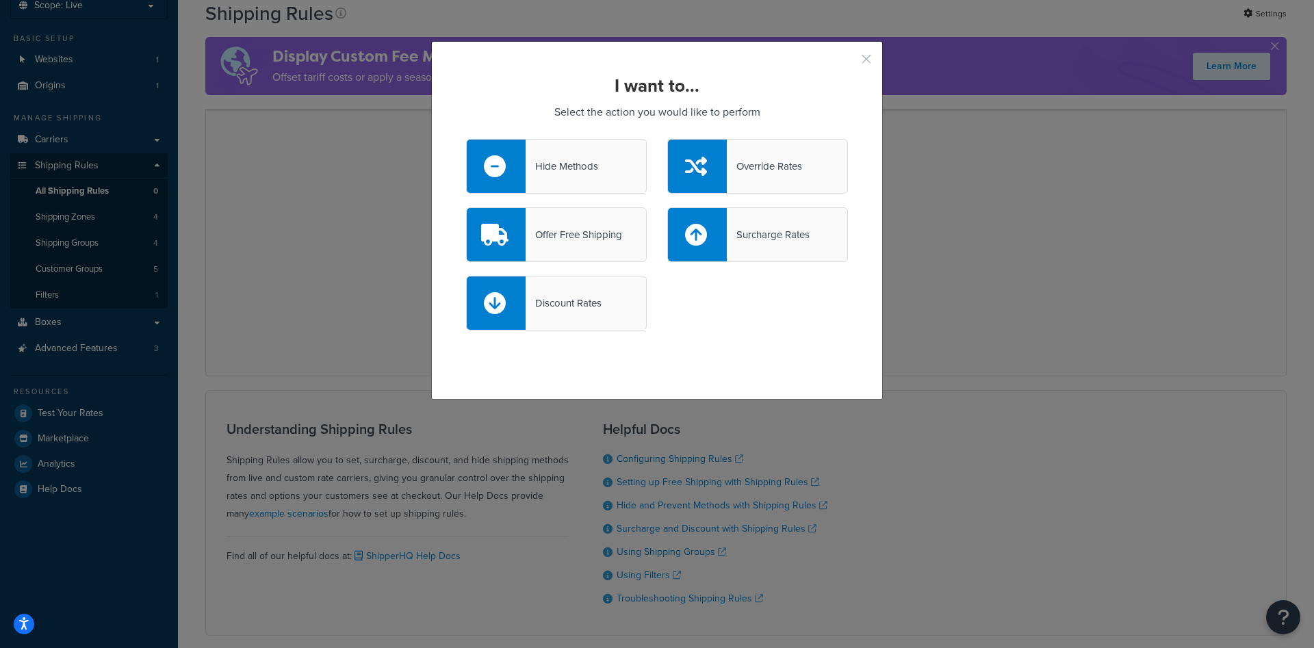
drag, startPoint x: 865, startPoint y: 61, endPoint x: 815, endPoint y: 113, distance: 72.6
click at [848, 62] on button "button" at bounding box center [846, 63] width 3 height 3
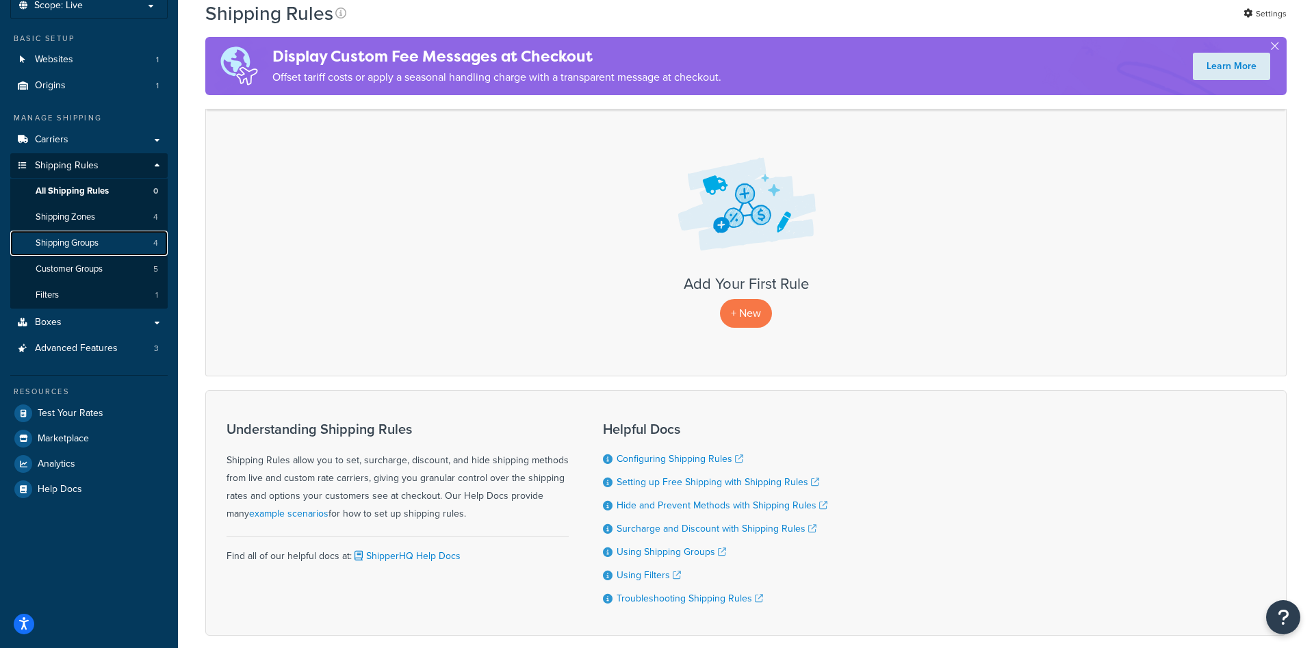
click at [99, 247] on span "Shipping Groups" at bounding box center [67, 244] width 63 height 12
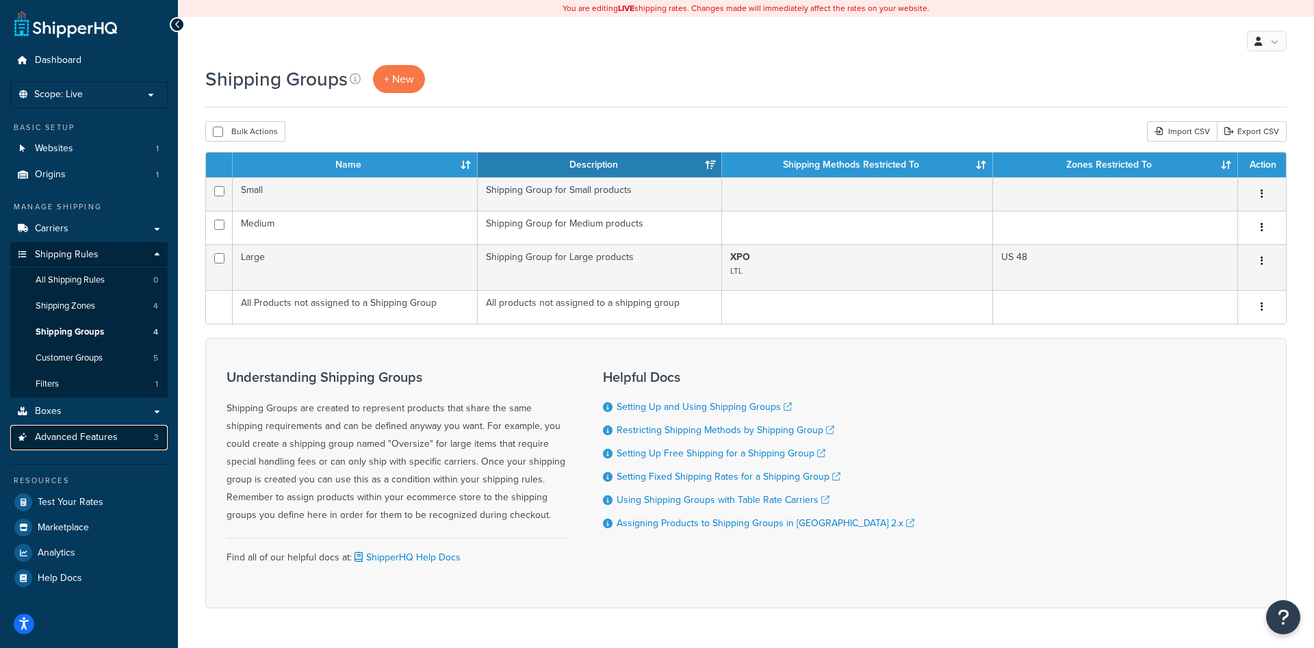
click at [118, 436] on link "Advanced Features 3" at bounding box center [88, 437] width 157 height 25
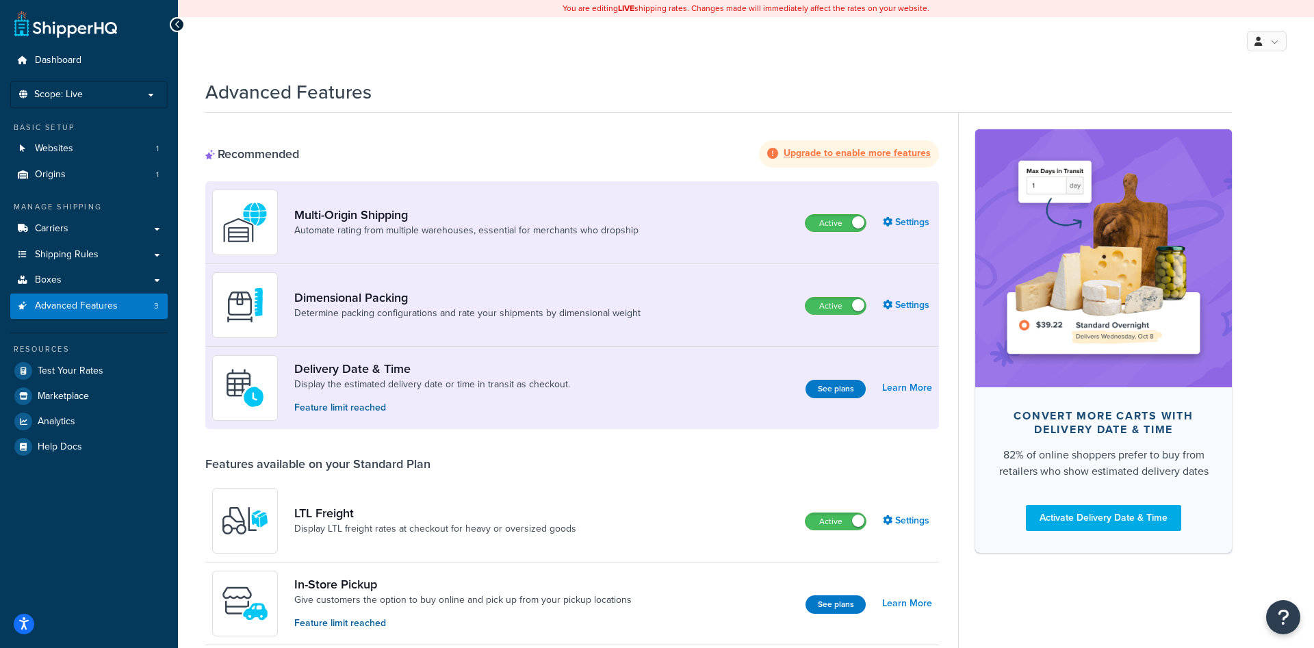
click at [570, 75] on div "Advanced Features" at bounding box center [718, 89] width 1027 height 34
drag, startPoint x: 711, startPoint y: 36, endPoint x: 695, endPoint y: 34, distance: 15.9
click at [709, 36] on div "My Profile Billing Global Settings Contact Us Logout" at bounding box center [746, 41] width 1136 height 48
